Goal: Information Seeking & Learning: Learn about a topic

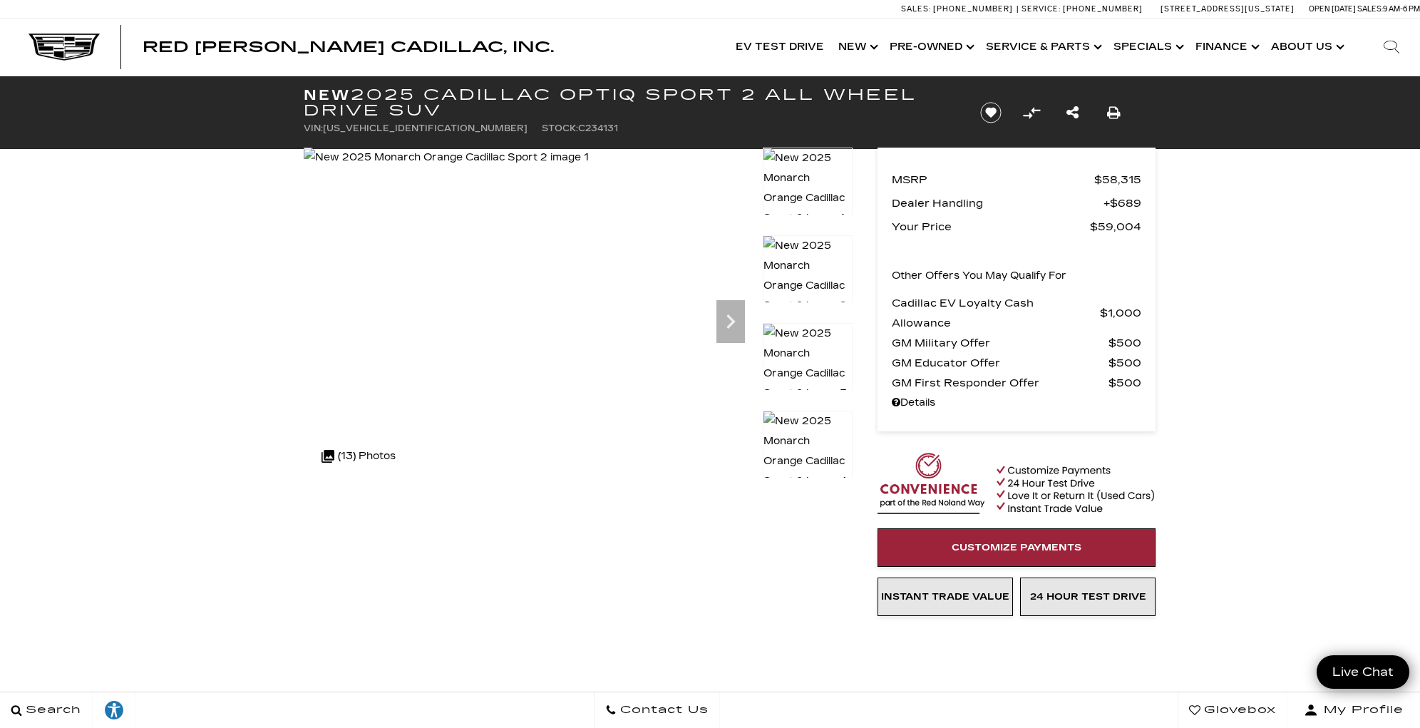
click at [802, 162] on img at bounding box center [808, 188] width 90 height 81
click at [807, 258] on img at bounding box center [808, 275] width 90 height 81
click at [819, 268] on img at bounding box center [808, 275] width 90 height 81
click at [812, 255] on img at bounding box center [808, 275] width 90 height 81
click at [810, 356] on img at bounding box center [808, 363] width 90 height 81
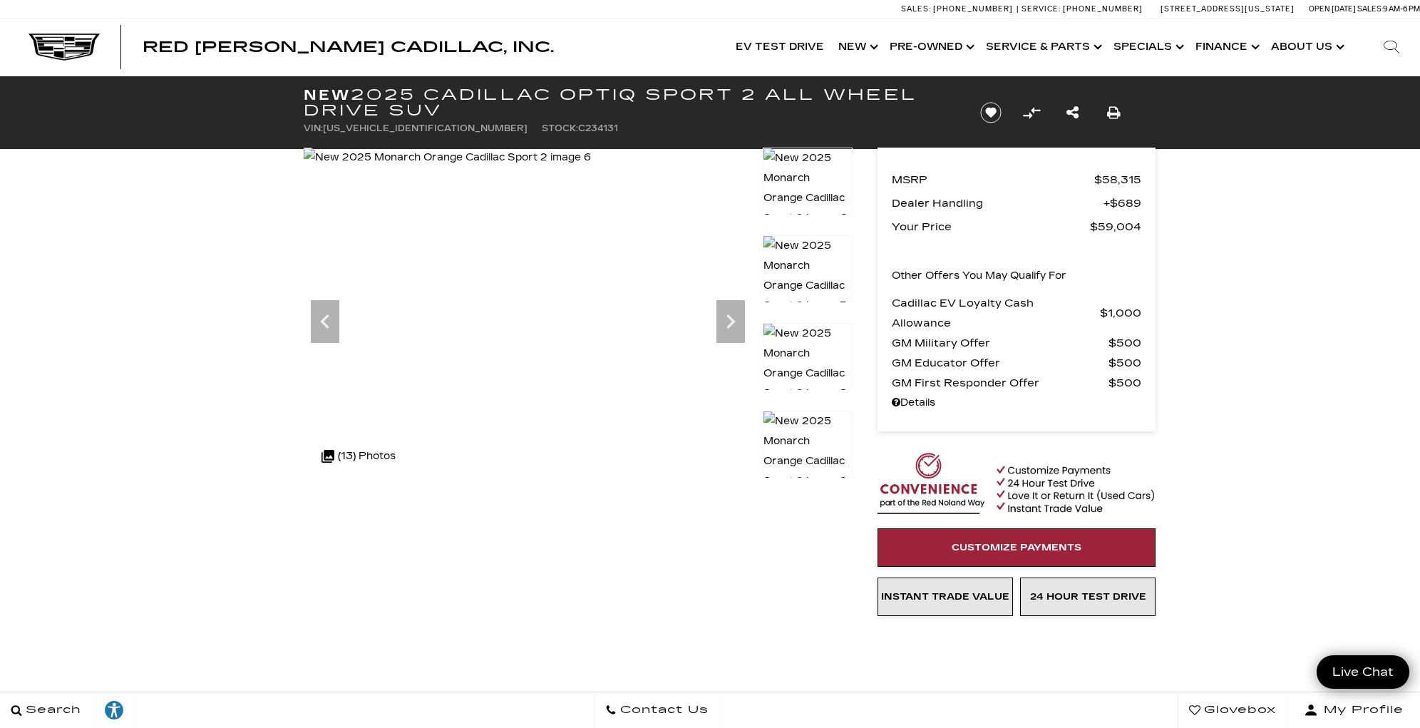
click at [810, 356] on img at bounding box center [808, 363] width 90 height 81
click at [810, 356] on img at bounding box center [808, 372] width 90 height 101
click at [812, 435] on img at bounding box center [808, 460] width 90 height 101
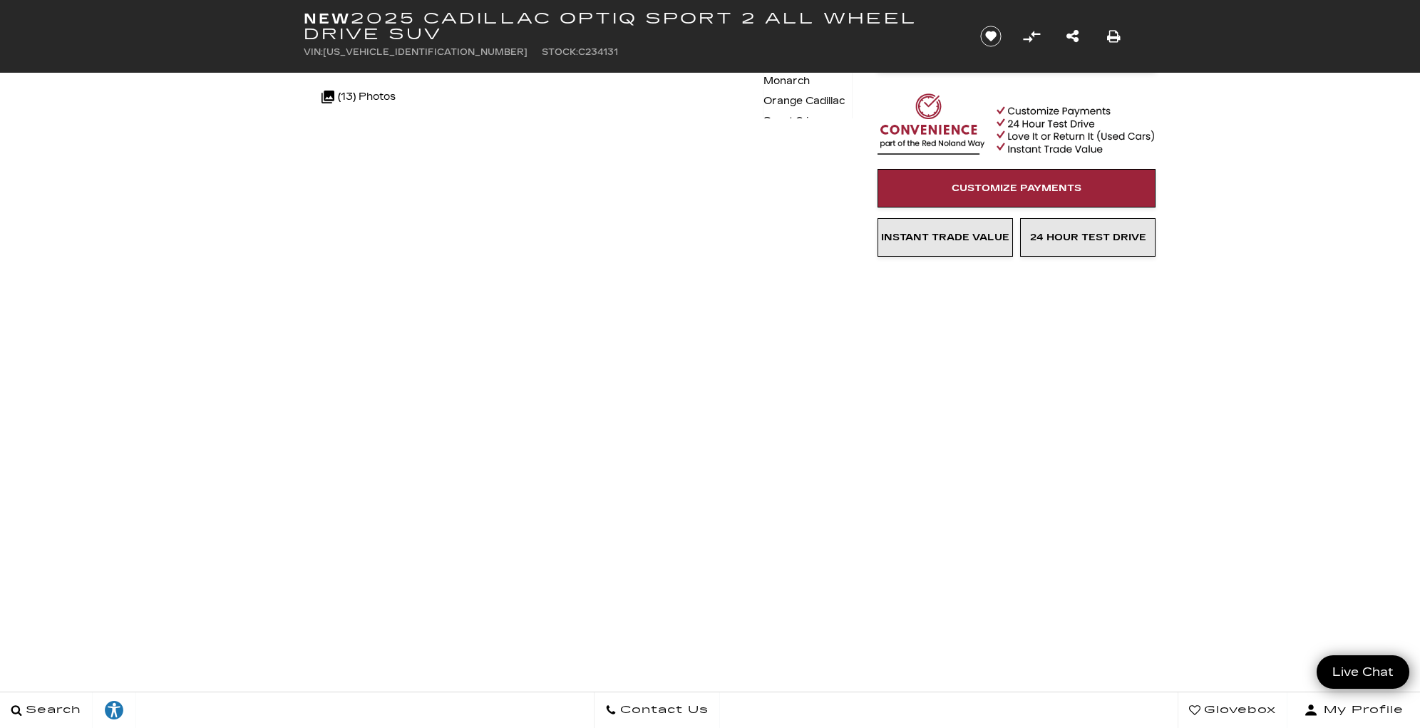
scroll to position [438, 0]
